Goal: Information Seeking & Learning: Learn about a topic

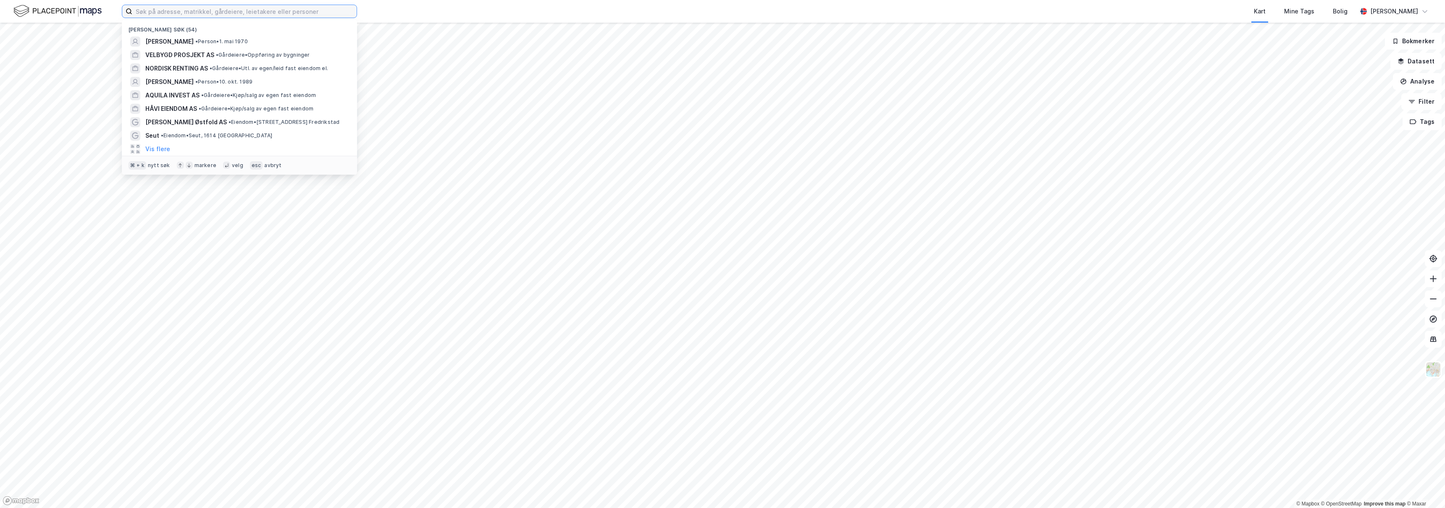
click at [252, 12] on input at bounding box center [244, 11] width 224 height 13
type input "v"
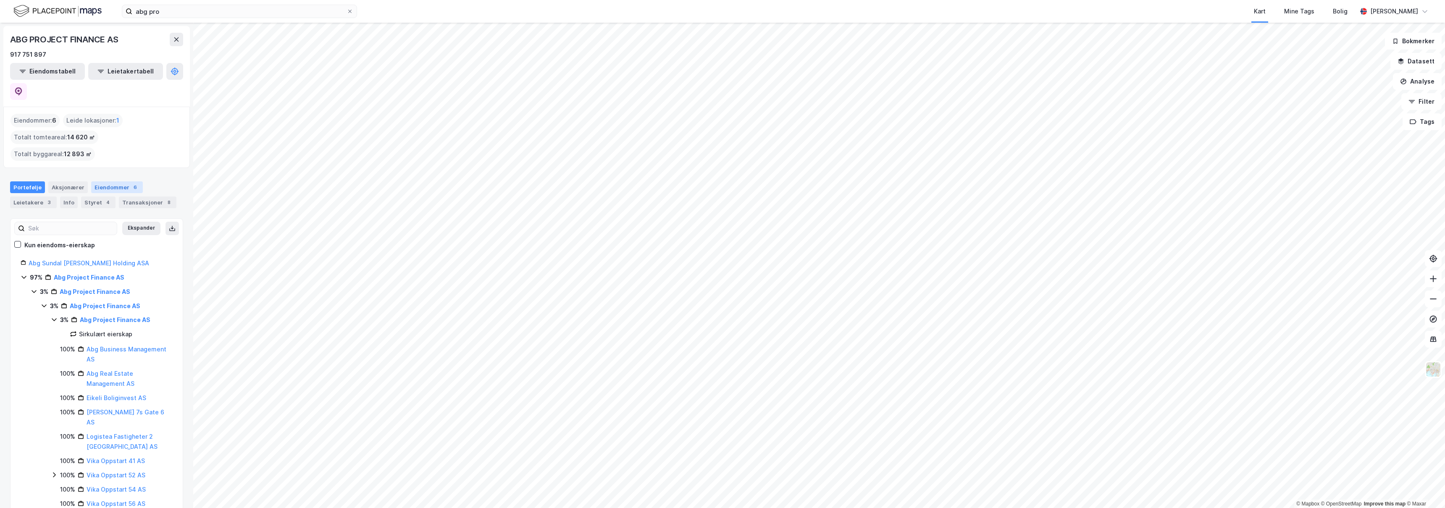
click at [110, 181] on div "Eiendommer 6" at bounding box center [117, 187] width 52 height 12
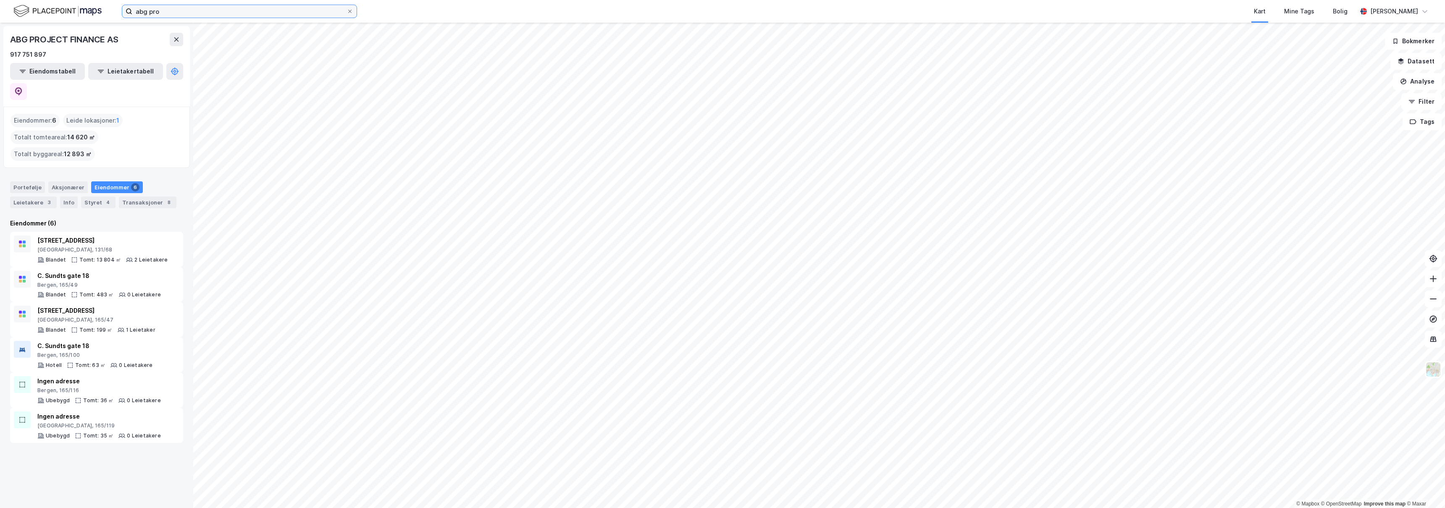
click at [172, 14] on input "abg pro" at bounding box center [239, 11] width 214 height 13
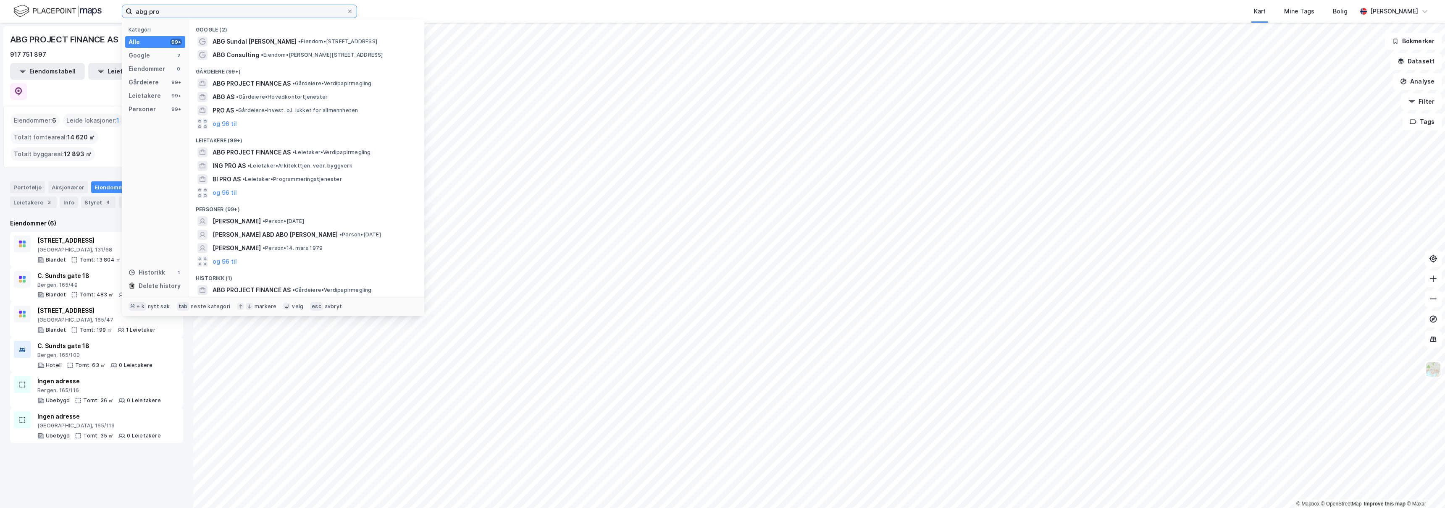
click at [172, 14] on input "abg pro" at bounding box center [239, 11] width 214 height 13
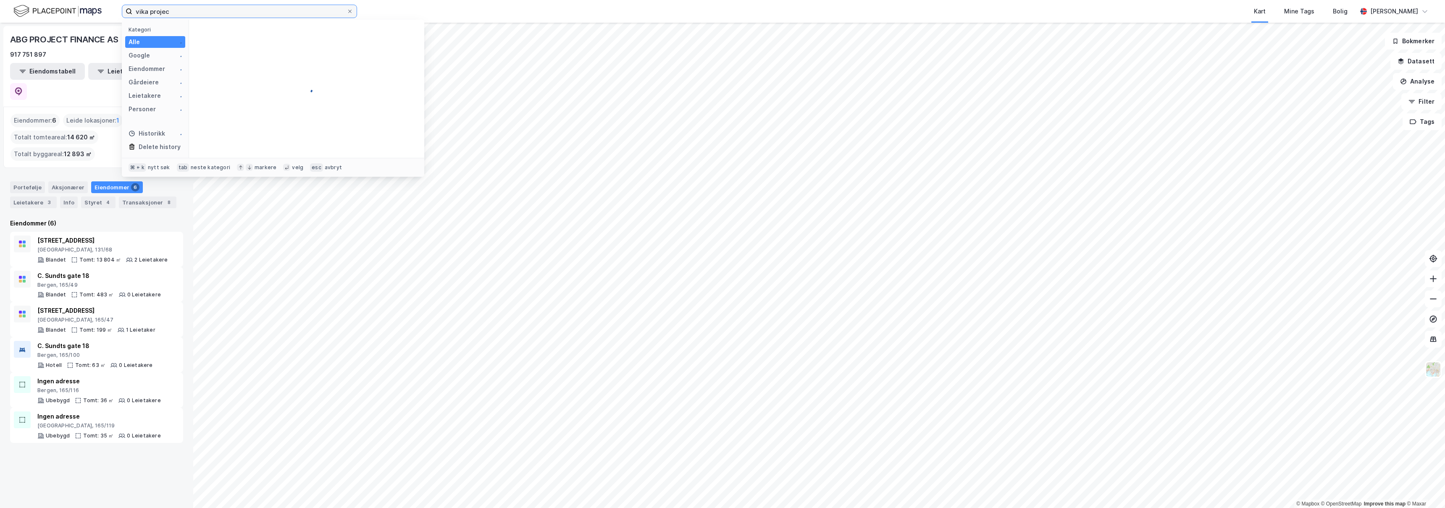
type input "vika project"
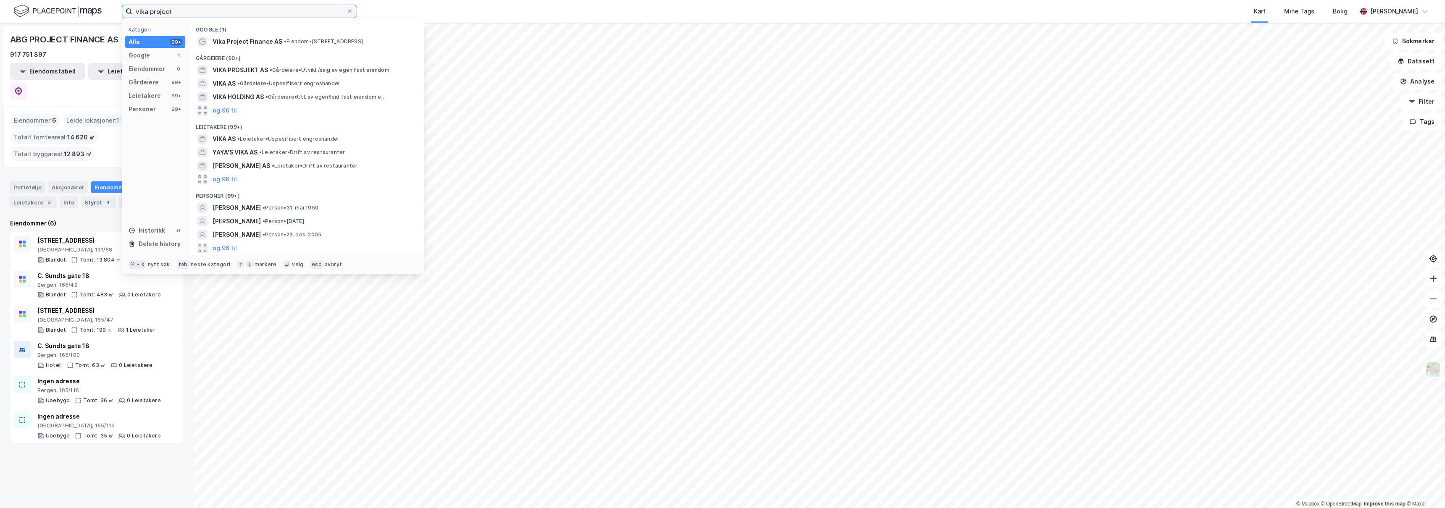
drag, startPoint x: 181, startPoint y: 12, endPoint x: 135, endPoint y: 11, distance: 45.8
click at [135, 11] on input "vika project" at bounding box center [239, 11] width 214 height 13
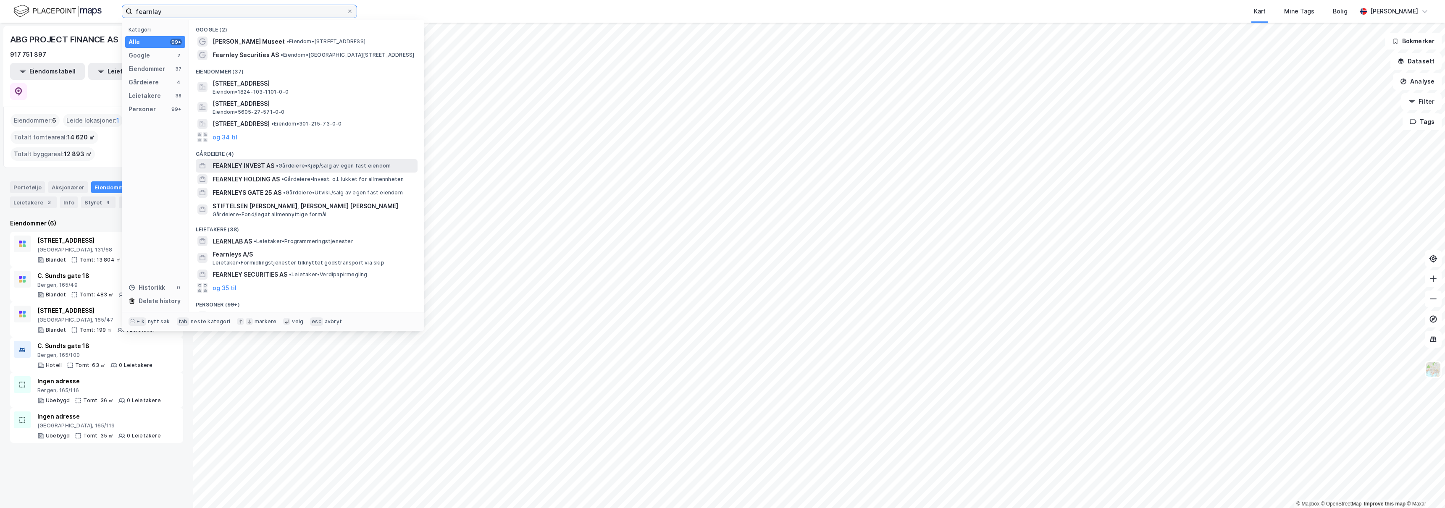
type input "fearnlay"
click at [238, 166] on span "FEARNLEY INVEST AS" at bounding box center [244, 166] width 62 height 10
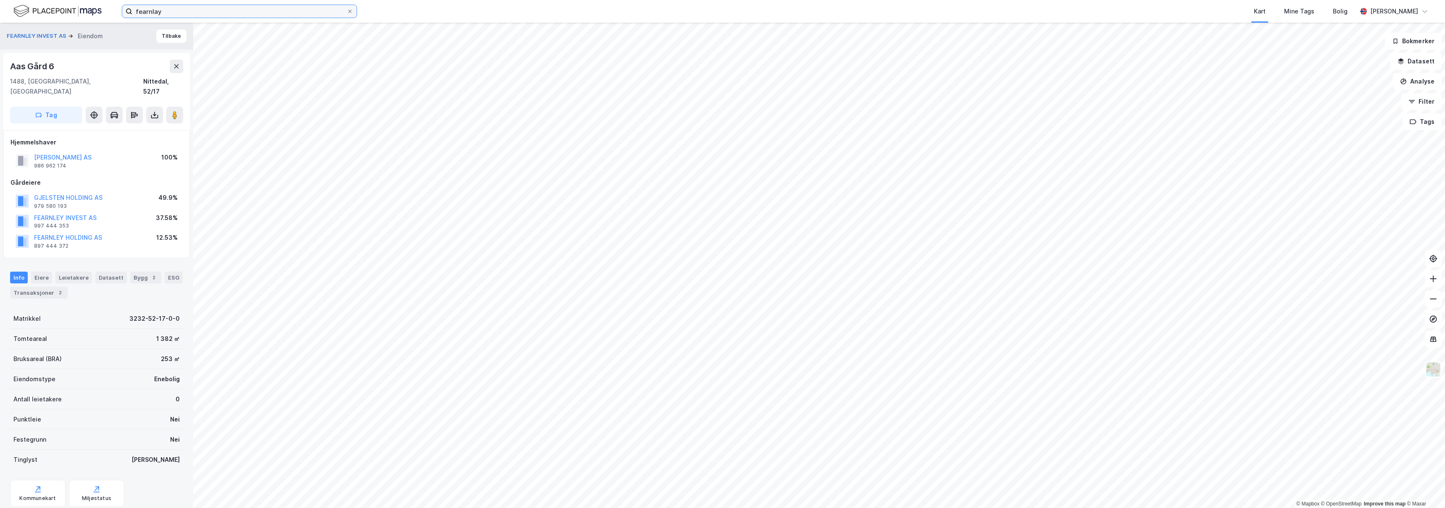
click at [178, 12] on input "fearnlay" at bounding box center [239, 11] width 214 height 13
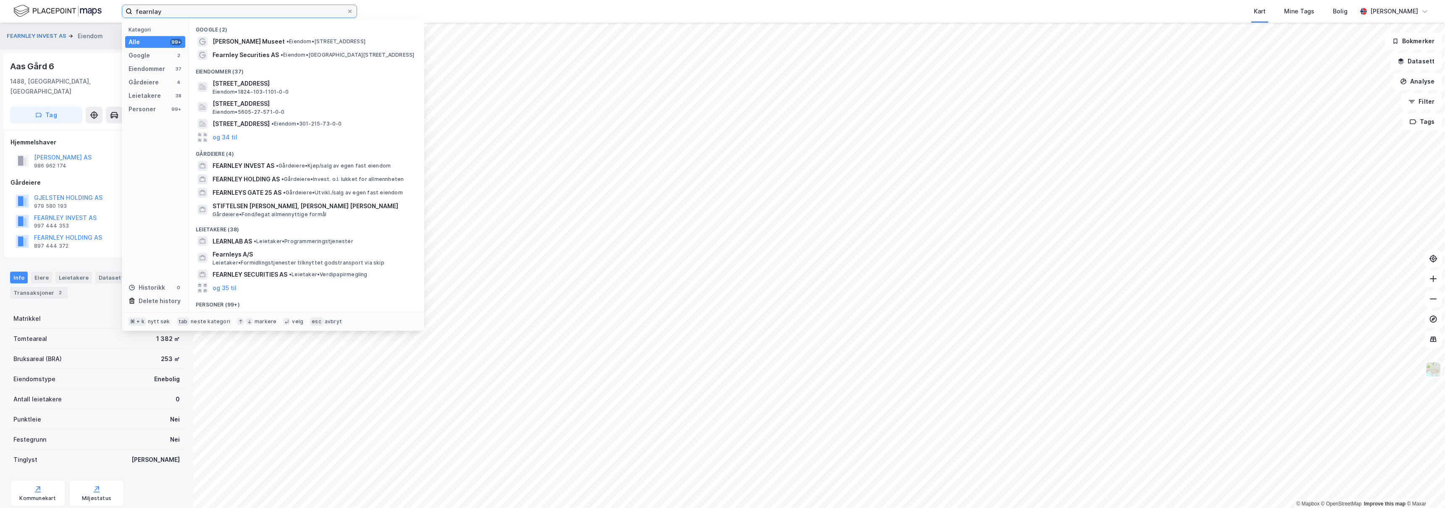
click at [178, 12] on input "fearnlay" at bounding box center [239, 11] width 214 height 13
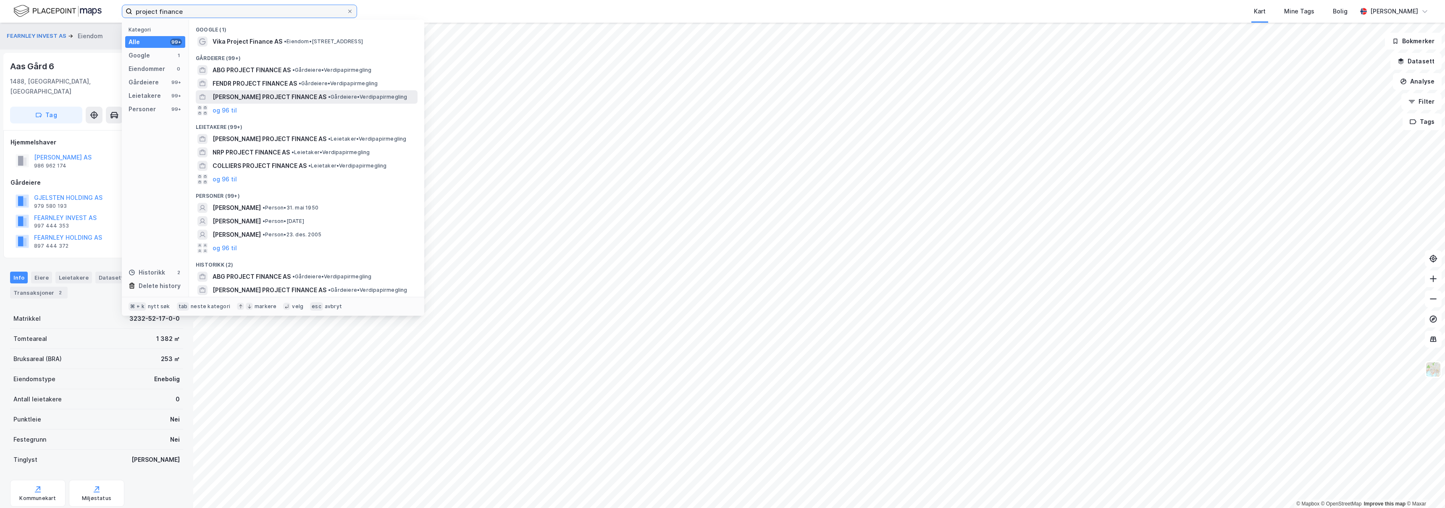
type input "project finance"
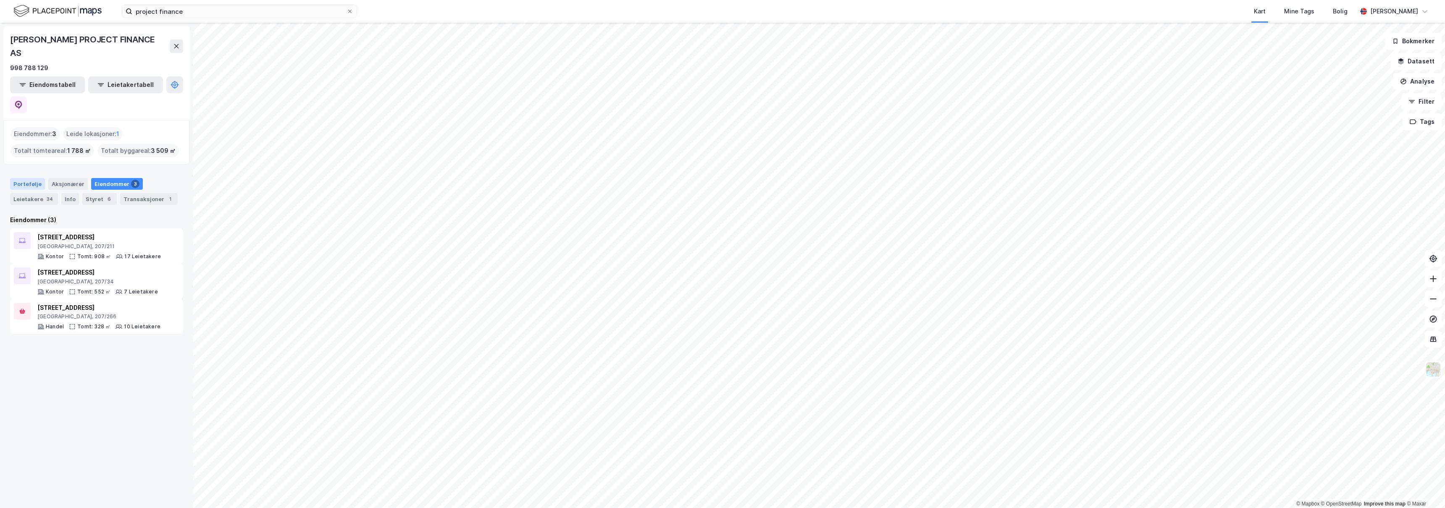
click at [31, 178] on div "Portefølje" at bounding box center [27, 184] width 35 height 12
